Goal: Task Accomplishment & Management: Use online tool/utility

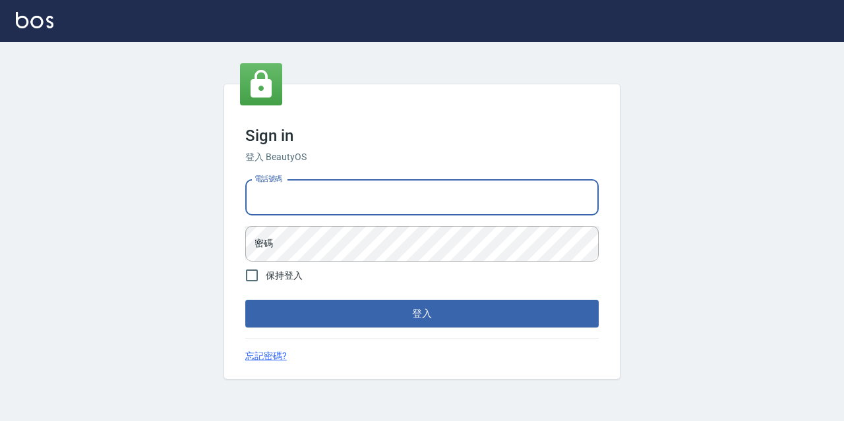
click at [301, 210] on input "電話號碼" at bounding box center [422, 198] width 354 height 36
type input "0977888999"
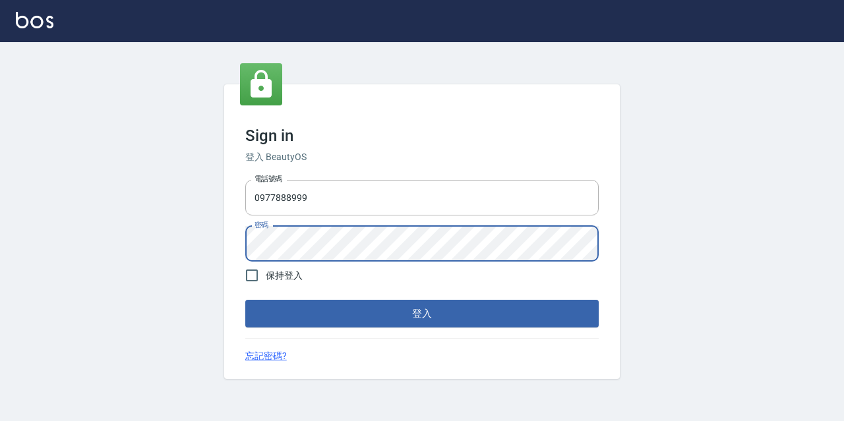
click at [245, 300] on button "登入" at bounding box center [422, 314] width 354 height 28
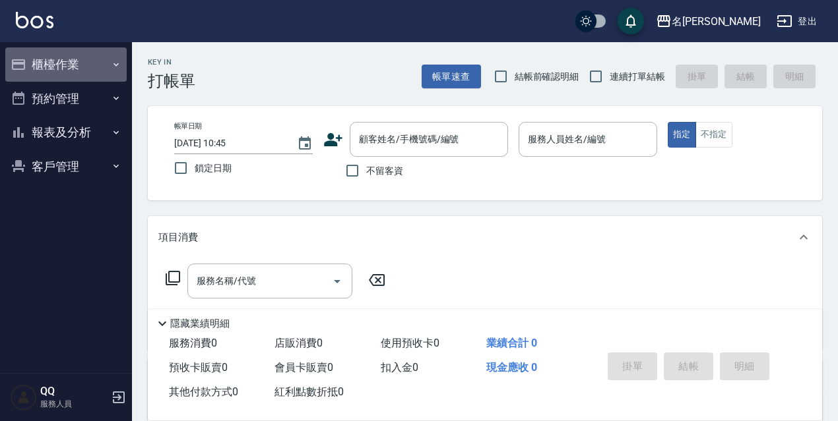
click at [53, 57] on button "櫃檯作業" at bounding box center [65, 64] width 121 height 34
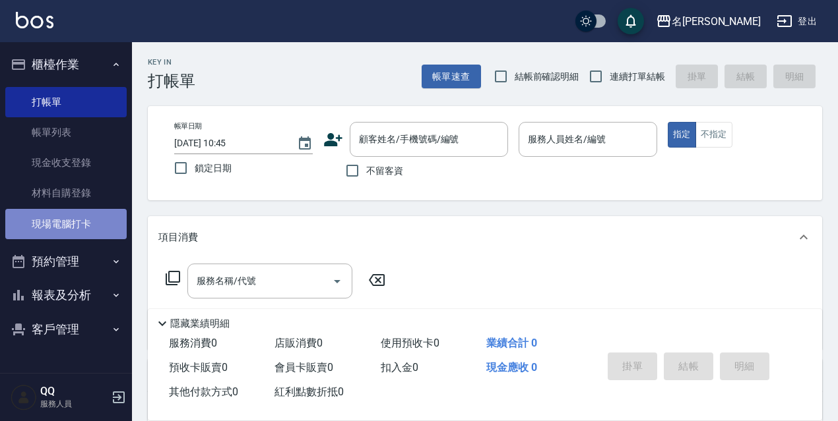
click at [115, 216] on link "現場電腦打卡" at bounding box center [65, 224] width 121 height 30
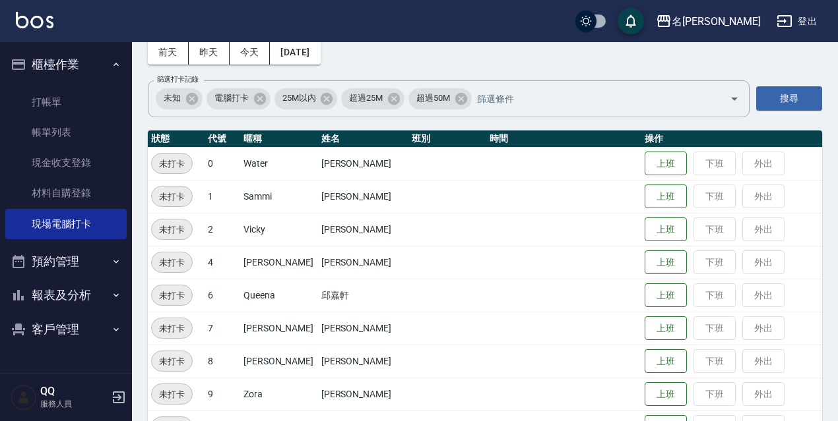
scroll to position [132, 0]
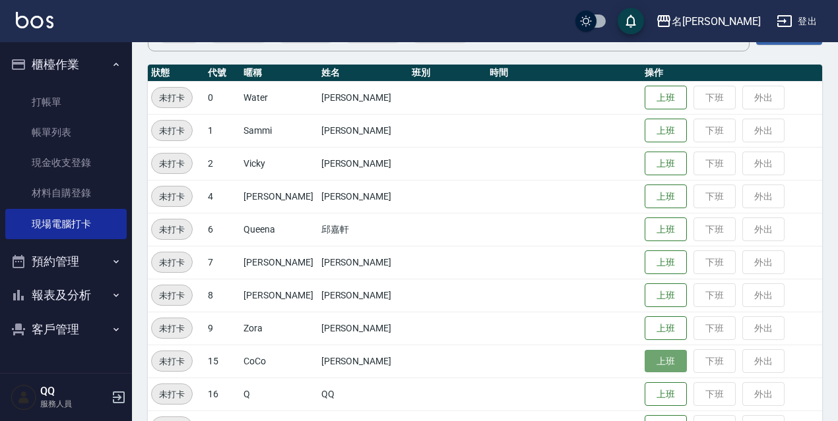
click at [670, 360] on button "上班" at bounding box center [665, 361] width 42 height 23
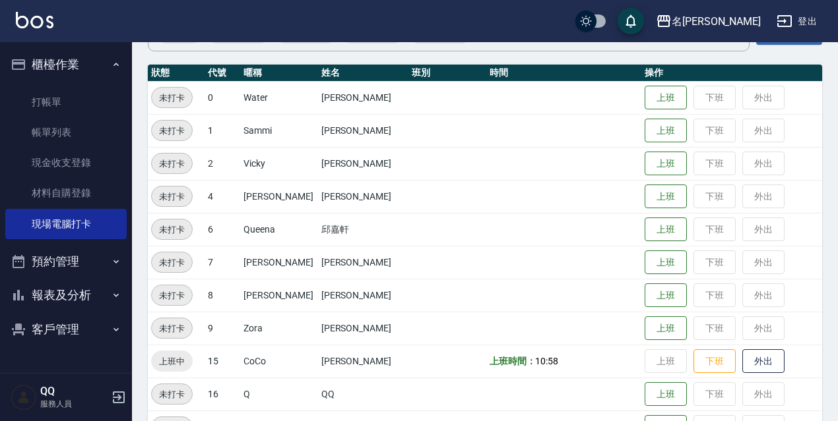
click at [641, 330] on td "上班 下班 外出" at bounding box center [731, 328] width 181 height 33
click at [644, 326] on button "上班" at bounding box center [665, 328] width 42 height 23
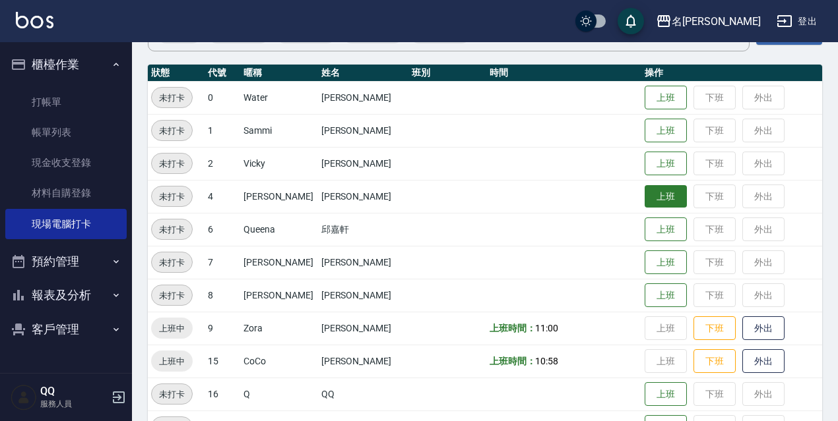
click at [654, 202] on button "上班" at bounding box center [665, 196] width 42 height 23
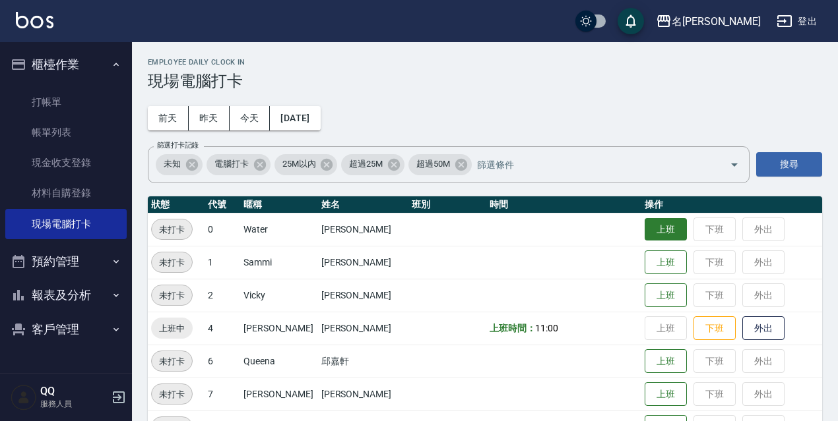
click at [660, 237] on button "上班" at bounding box center [665, 229] width 42 height 23
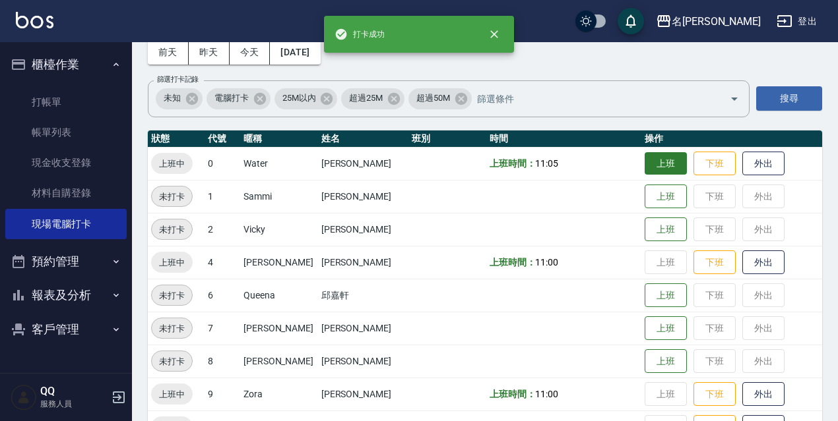
scroll to position [264, 0]
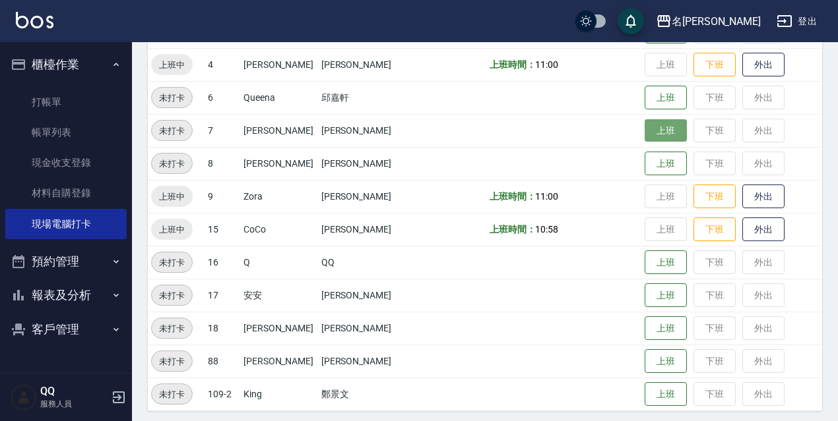
click at [662, 133] on button "上班" at bounding box center [665, 130] width 42 height 23
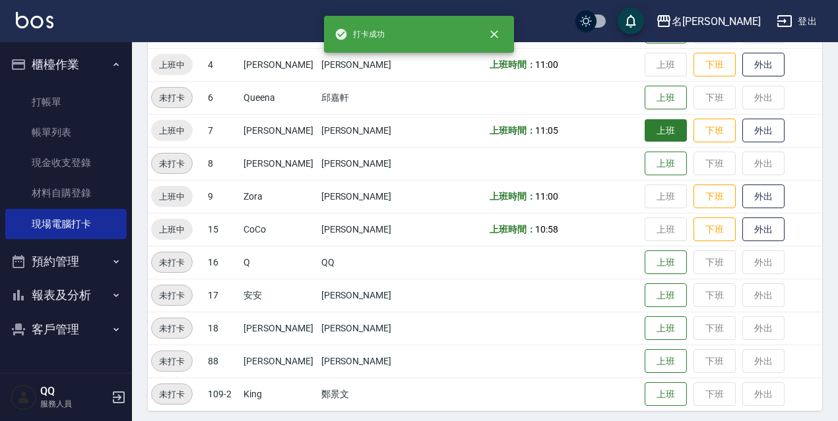
scroll to position [198, 0]
